Goal: Task Accomplishment & Management: Use online tool/utility

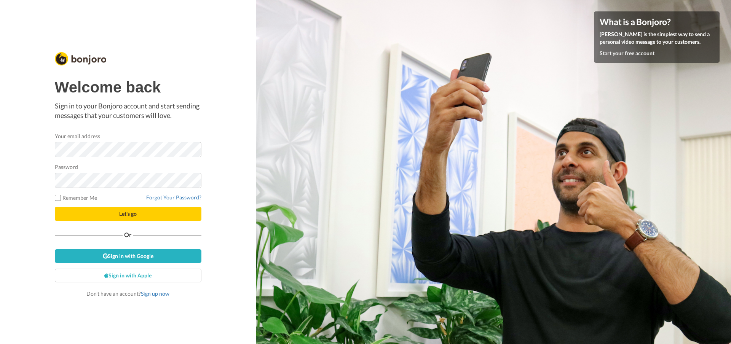
click at [55, 207] on button "Let's go" at bounding box center [128, 214] width 147 height 14
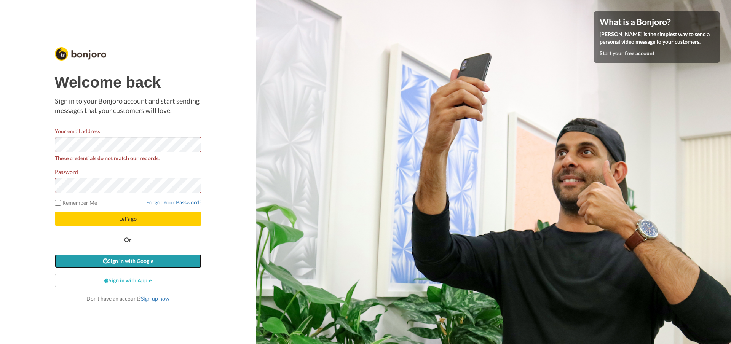
click at [119, 260] on link "Sign in with Google" at bounding box center [128, 261] width 147 height 14
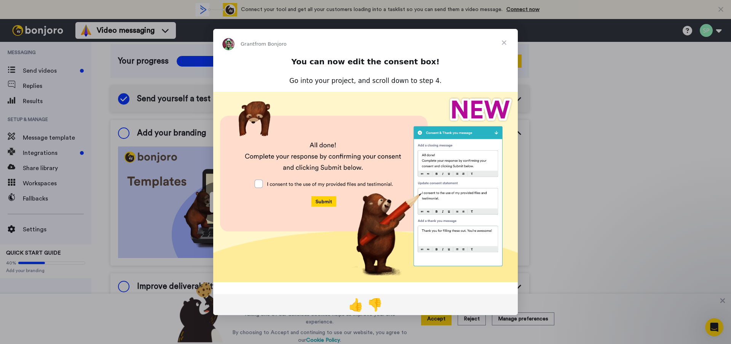
click at [260, 185] on img "Intercom messenger" at bounding box center [365, 187] width 305 height 190
click at [329, 202] on img "Intercom messenger" at bounding box center [365, 187] width 305 height 190
click at [505, 43] on span "Close" at bounding box center [504, 42] width 27 height 27
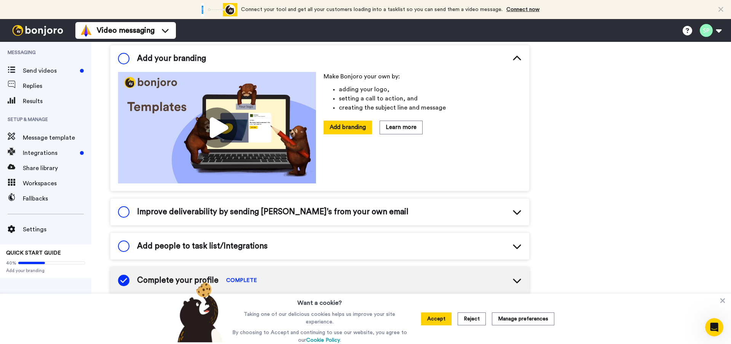
scroll to position [49, 0]
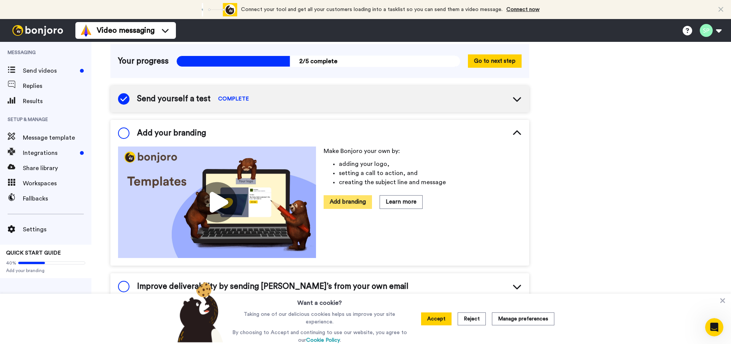
click at [343, 203] on button "Add branding" at bounding box center [348, 201] width 48 height 13
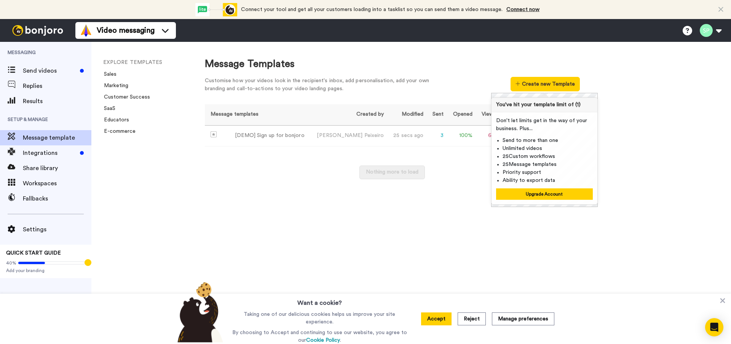
click at [475, 182] on div "Nothing more to load" at bounding box center [392, 176] width 375 height 21
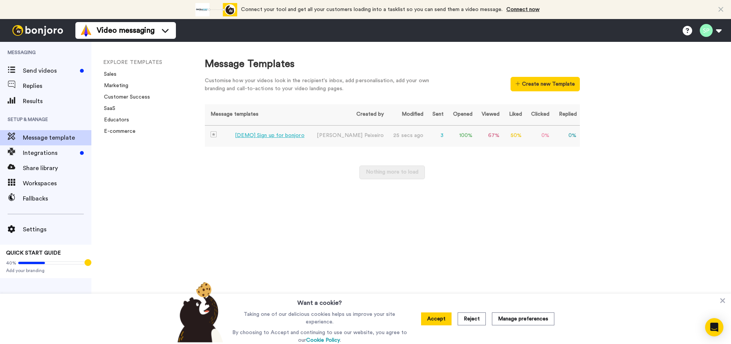
click at [481, 135] on td "67 %" at bounding box center [489, 135] width 27 height 21
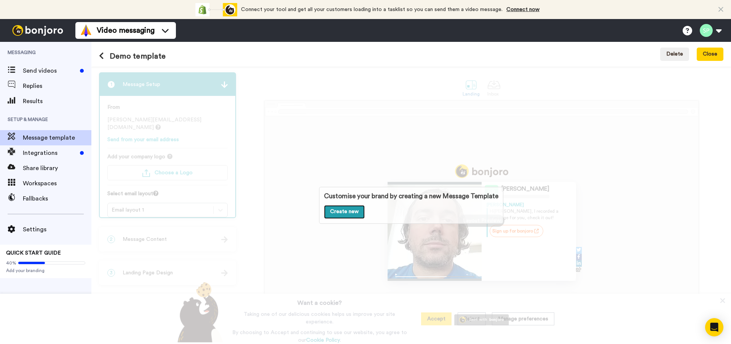
click at [348, 211] on link "Create new" at bounding box center [344, 212] width 41 height 14
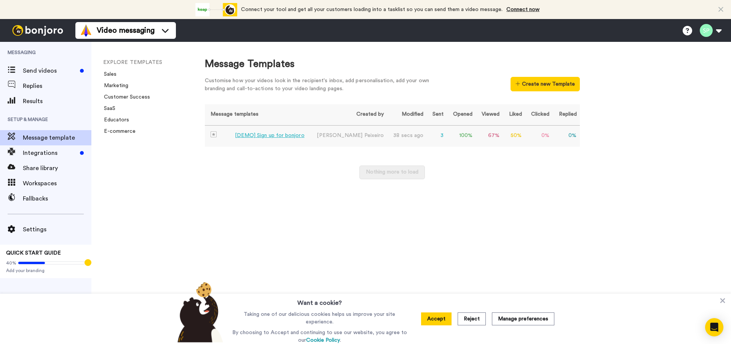
click at [349, 139] on td "[PERSON_NAME]" at bounding box center [348, 135] width 77 height 21
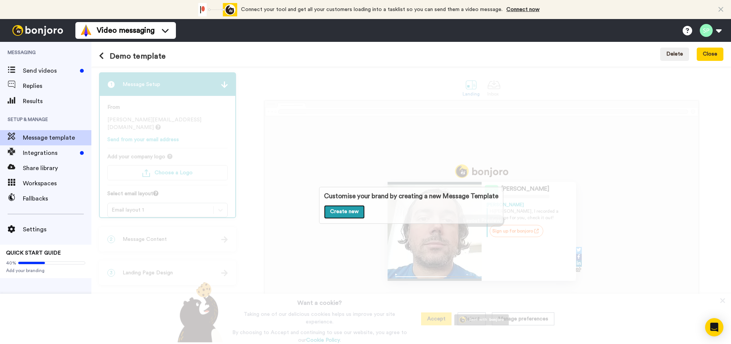
click at [334, 215] on link "Create new" at bounding box center [344, 212] width 41 height 14
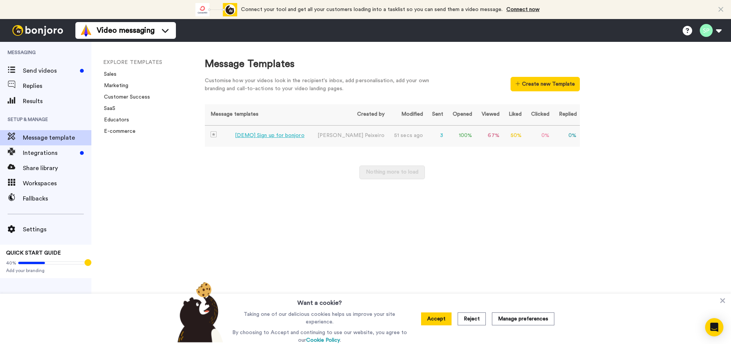
click at [390, 139] on td "51 secs ago" at bounding box center [407, 135] width 38 height 21
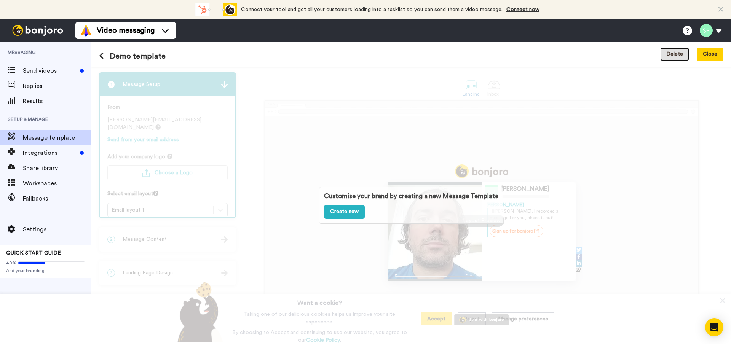
click at [674, 52] on button "Delete" at bounding box center [674, 55] width 29 height 14
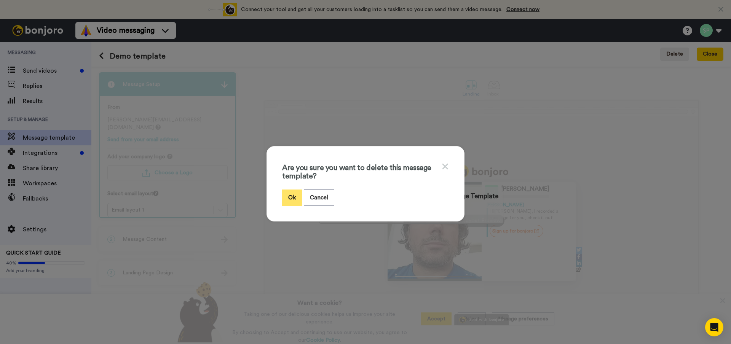
click at [290, 197] on button "Ok" at bounding box center [292, 198] width 20 height 16
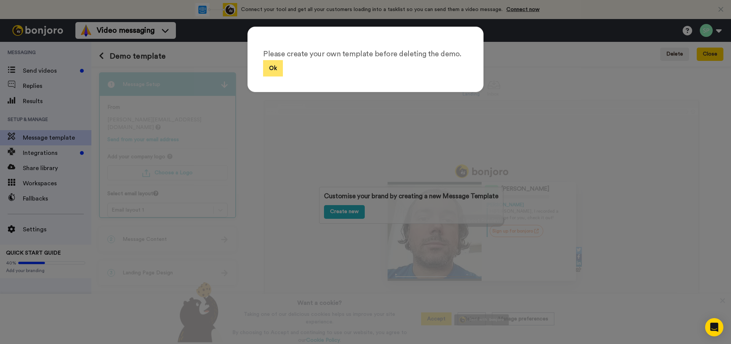
click at [265, 64] on button "Ok" at bounding box center [273, 68] width 20 height 16
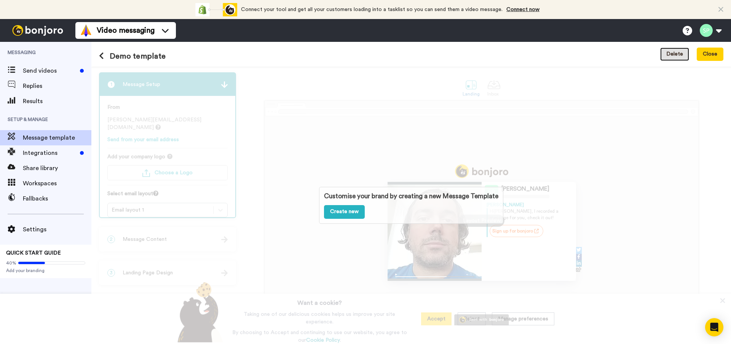
click at [683, 51] on button "Delete" at bounding box center [674, 55] width 29 height 14
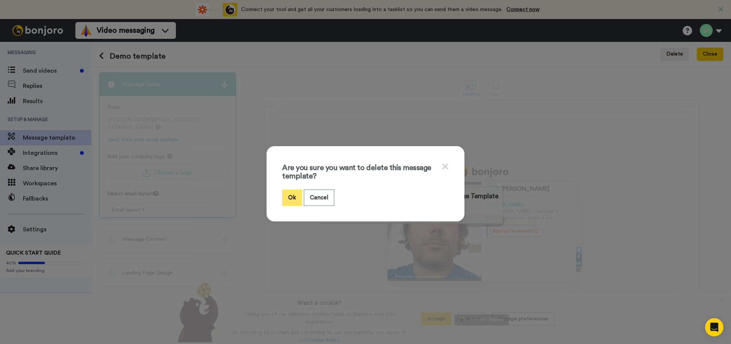
click at [287, 196] on button "Ok" at bounding box center [292, 198] width 20 height 16
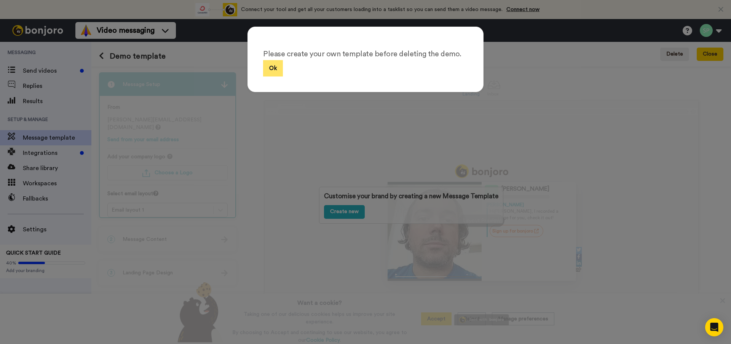
click at [276, 74] on button "Ok" at bounding box center [273, 68] width 20 height 16
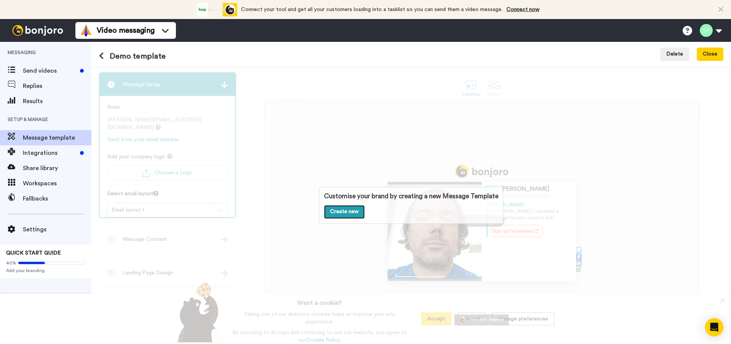
click at [346, 211] on link "Create new" at bounding box center [344, 212] width 41 height 14
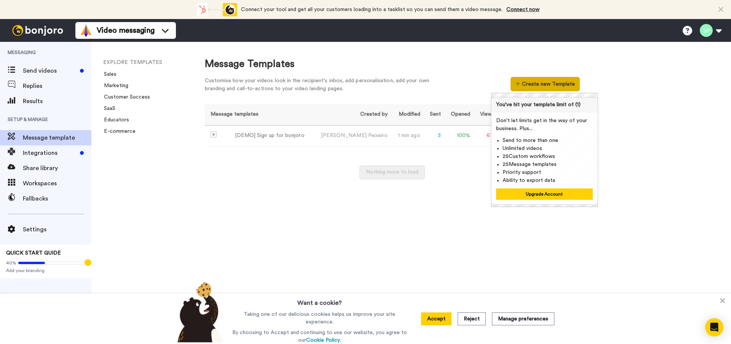
click at [545, 83] on button "Create new Template" at bounding box center [545, 84] width 69 height 14
click at [467, 175] on div "Nothing more to load" at bounding box center [392, 176] width 375 height 21
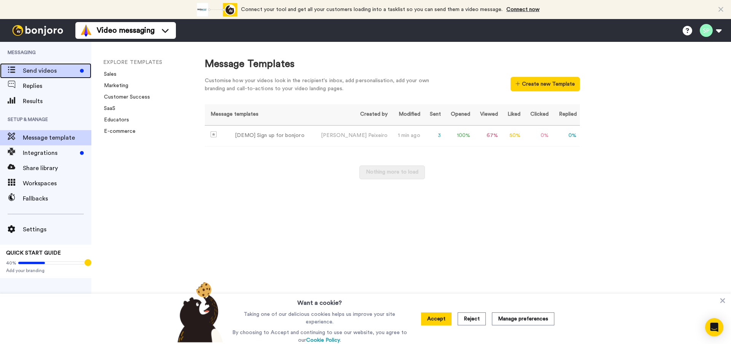
click at [48, 75] on span "Send videos" at bounding box center [50, 70] width 54 height 9
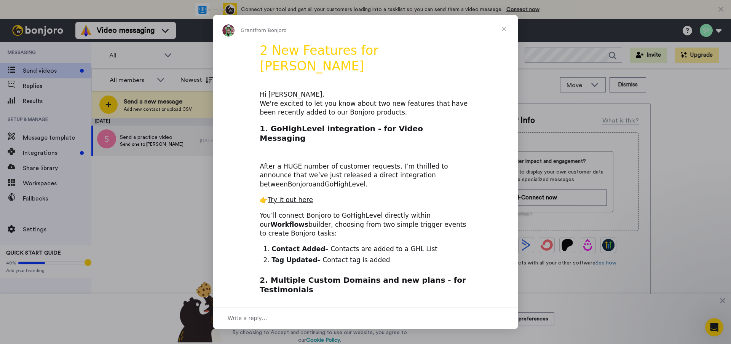
click at [505, 28] on span "Close" at bounding box center [504, 28] width 27 height 27
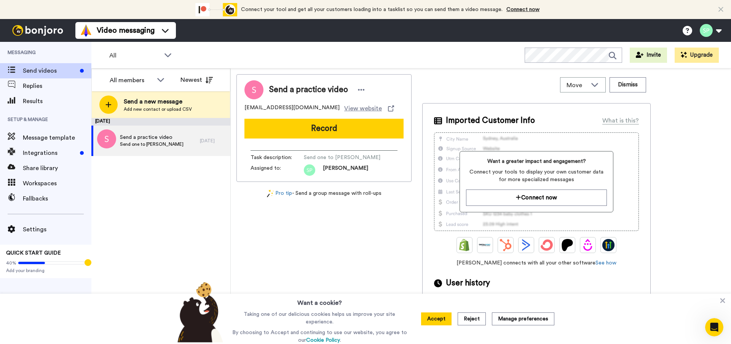
click at [663, 187] on div "Send a practice video [EMAIL_ADDRESS][DOMAIN_NAME] View website Record Task des…" at bounding box center [481, 208] width 489 height 268
